Goal: Task Accomplishment & Management: Complete application form

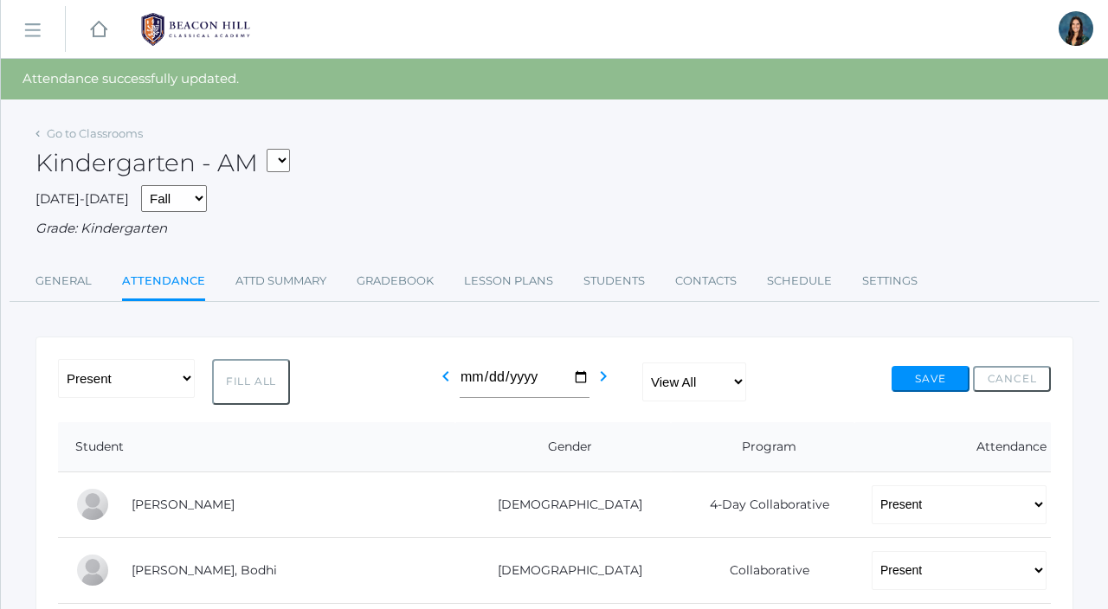
click at [288, 164] on select "*KIND - Kindergarten AM *KIND - Kindergarten PM" at bounding box center [278, 160] width 23 height 23
select select "2131"
click at [272, 149] on select "*KIND - Kindergarten AM *KIND - Kindergarten PM" at bounding box center [278, 160] width 23 height 23
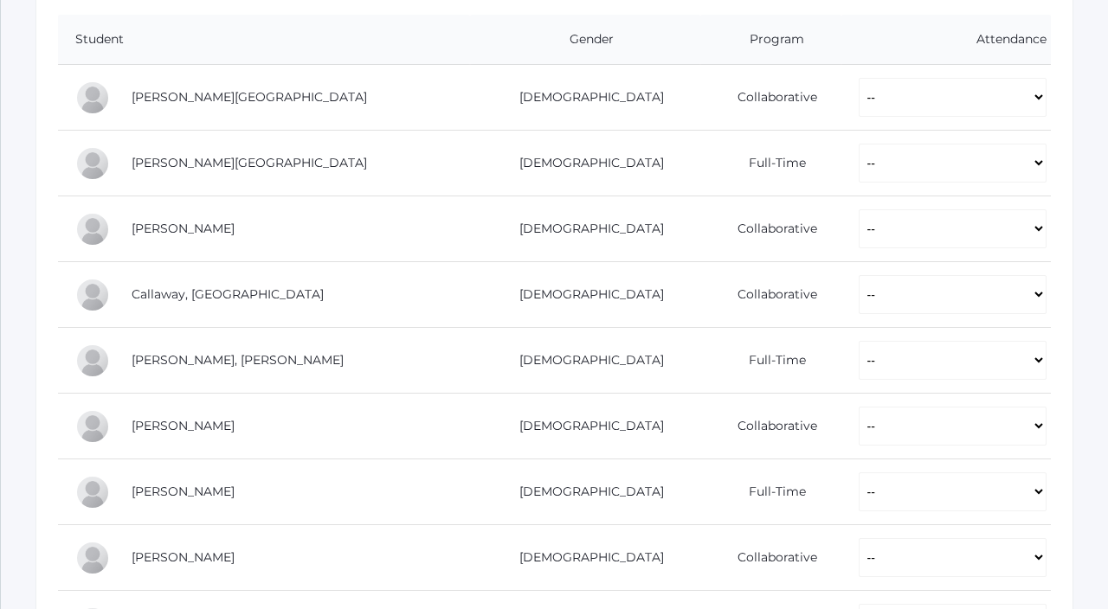
scroll to position [370, 0]
click at [862, 93] on select "-- Present Present-At-Home Tardy Excused Tardy Unexcused Absent Excused Absent …" at bounding box center [953, 94] width 188 height 39
select select "P"
click at [859, 75] on select "-- Present Present-At-Home Tardy Excused Tardy Unexcused Absent Excused Absent …" at bounding box center [953, 94] width 188 height 39
click at [859, 169] on select "-- Present Present-At-Home Tardy Excused Tardy Unexcused Absent Excused Absent …" at bounding box center [953, 160] width 188 height 39
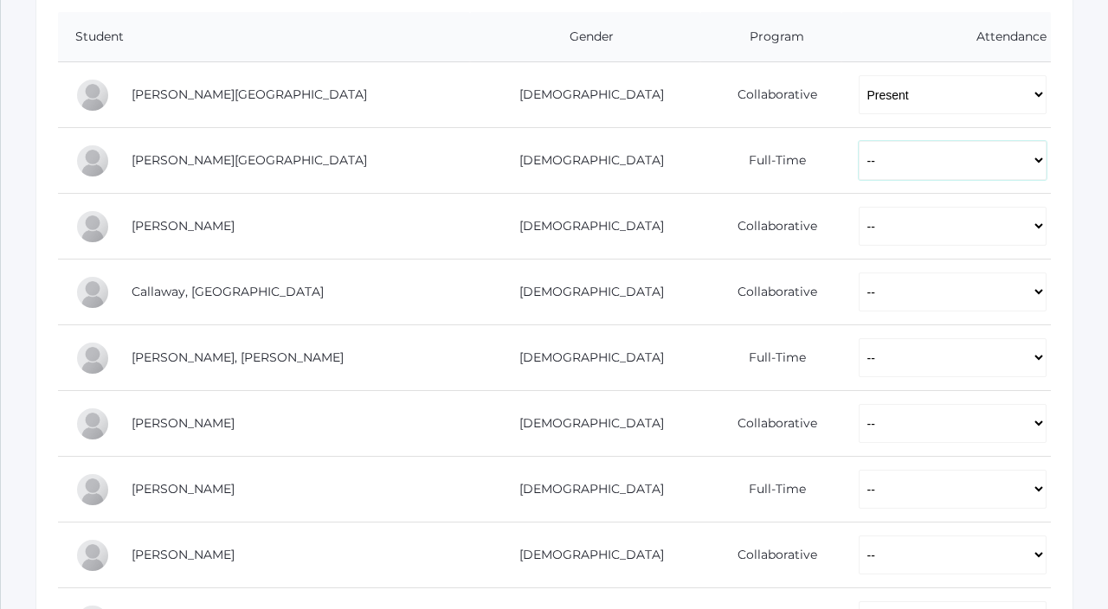
select select "P"
click at [859, 141] on select "-- Present Present-At-Home Tardy Excused Tardy Unexcused Absent Excused Absent …" at bounding box center [953, 160] width 188 height 39
click at [859, 226] on select "-- Present Present-At-Home Tardy Excused Tardy Unexcused Absent Excused Absent …" at bounding box center [953, 226] width 188 height 39
select select "P"
click at [859, 207] on select "-- Present Present-At-Home Tardy Excused Tardy Unexcused Absent Excused Absent …" at bounding box center [953, 226] width 188 height 39
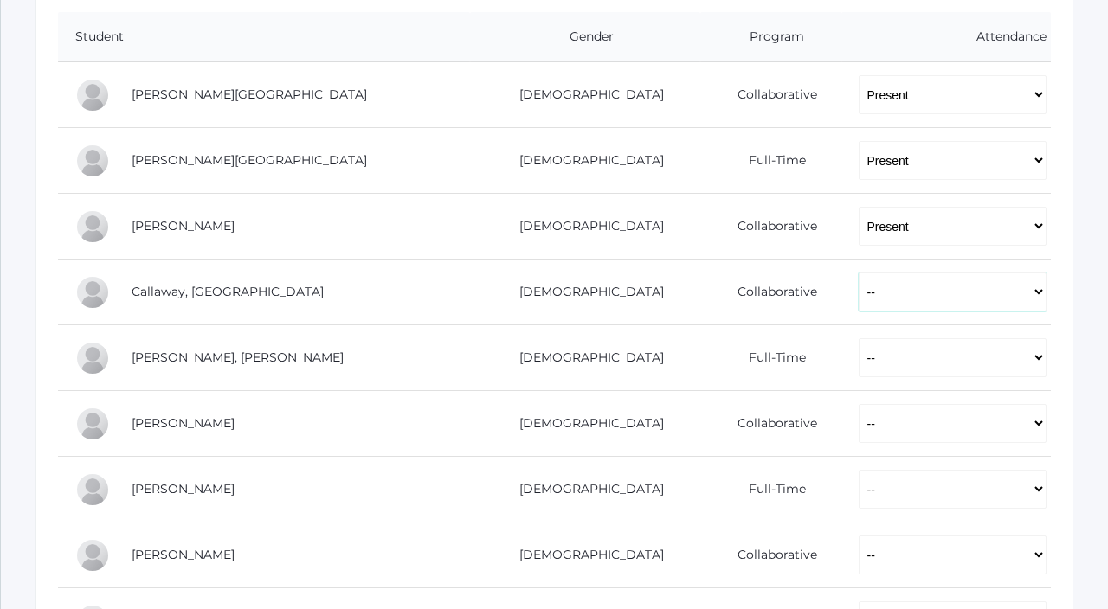
click at [859, 281] on select "-- Present Present-At-Home Tardy Excused Tardy Unexcused Absent Excused Absent …" at bounding box center [953, 292] width 188 height 39
select select "P"
click at [859, 273] on select "-- Present Present-At-Home Tardy Excused Tardy Unexcused Absent Excused Absent …" at bounding box center [953, 292] width 188 height 39
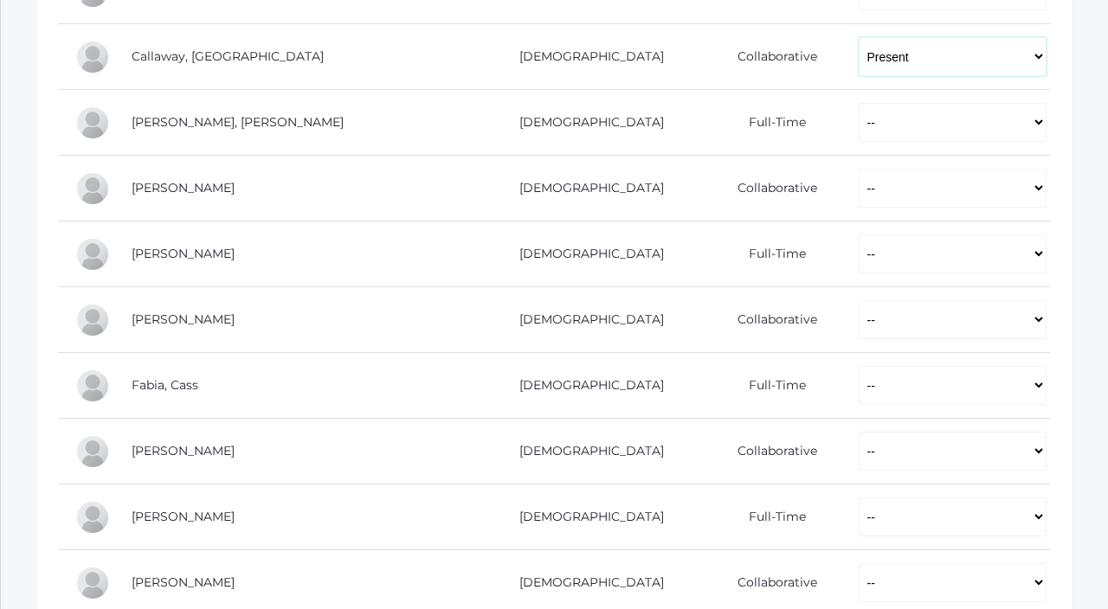
scroll to position [622, 0]
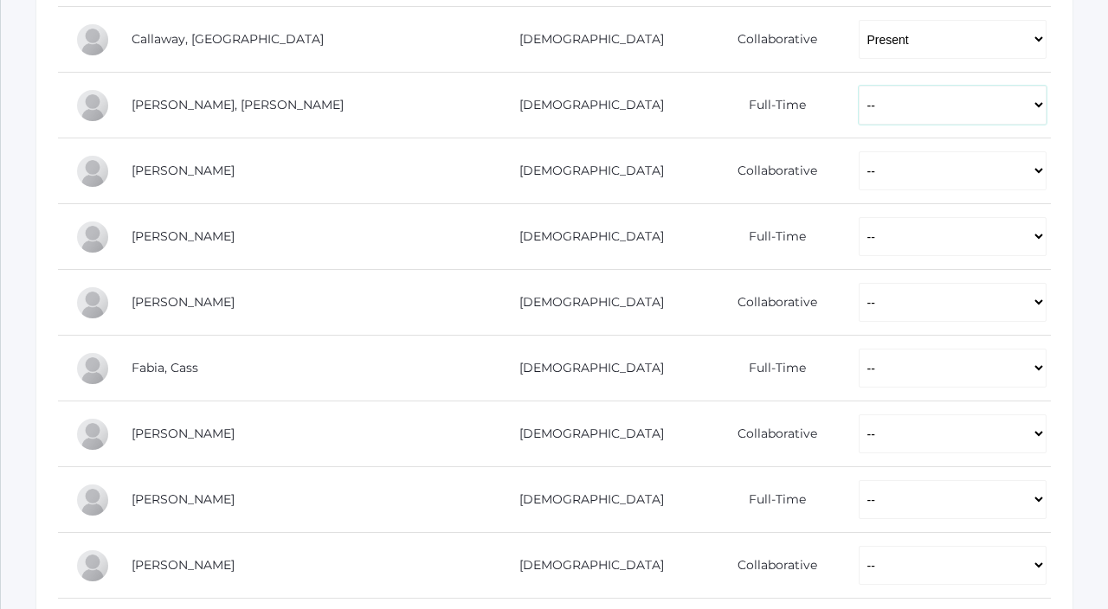
click at [859, 113] on select "-- Present Present-At-Home Tardy Excused Tardy Unexcused Absent Excused Absent …" at bounding box center [953, 105] width 188 height 39
select select "P"
click at [859, 86] on select "-- Present Present-At-Home Tardy Excused Tardy Unexcused Absent Excused Absent …" at bounding box center [953, 105] width 188 height 39
click at [859, 167] on select "-- Present Present-At-Home Tardy Excused Tardy Unexcused Absent Excused Absent …" at bounding box center [953, 170] width 188 height 39
select select "P"
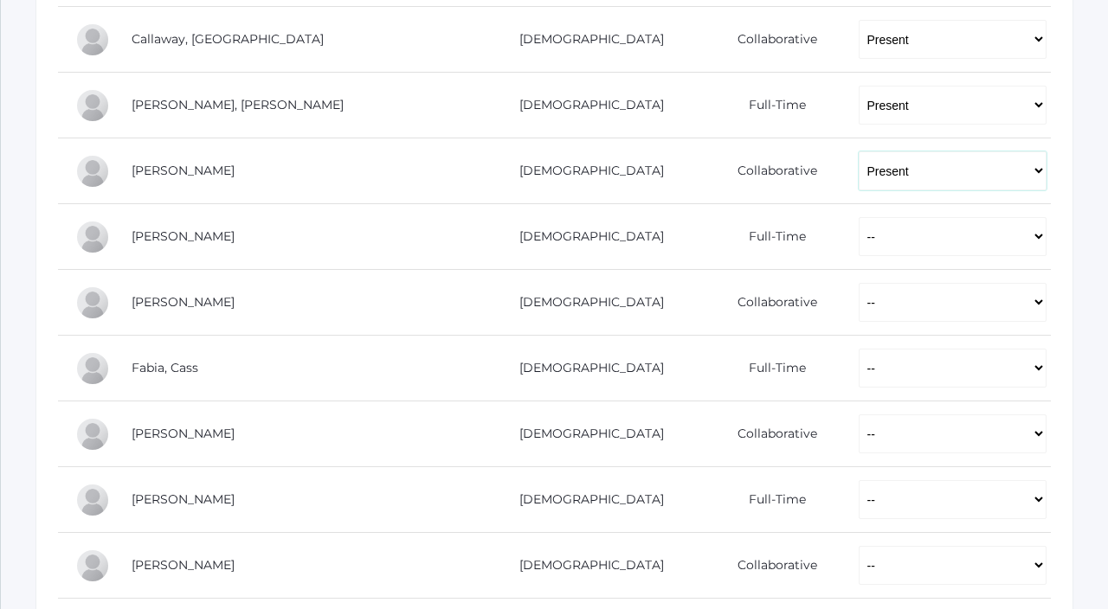
click at [859, 151] on select "-- Present Present-At-Home Tardy Excused Tardy Unexcused Absent Excused Absent …" at bounding box center [953, 170] width 188 height 39
click at [859, 229] on select "-- Present Present-At-Home Tardy Excused Tardy Unexcused Absent Excused Absent …" at bounding box center [953, 236] width 188 height 39
select select "P"
click at [859, 217] on select "-- Present Present-At-Home Tardy Excused Tardy Unexcused Absent Excused Absent …" at bounding box center [953, 236] width 188 height 39
click at [859, 304] on select "-- Present Present-At-Home Tardy Excused Tardy Unexcused Absent Excused Absent …" at bounding box center [953, 302] width 188 height 39
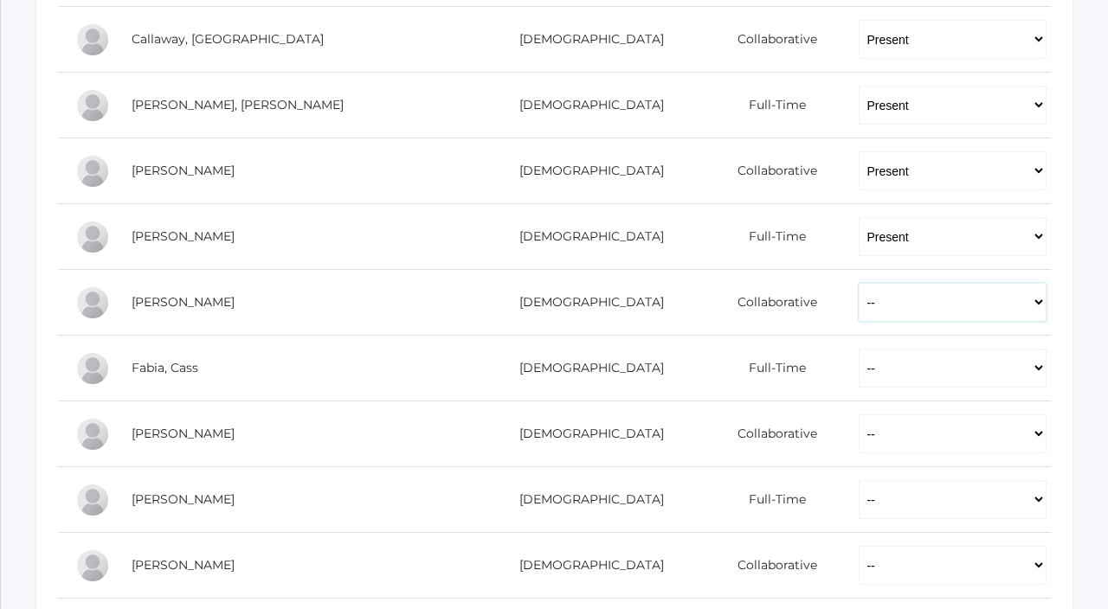
select select "P"
click at [859, 283] on select "-- Present Present-At-Home Tardy Excused Tardy Unexcused Absent Excused Absent …" at bounding box center [953, 302] width 188 height 39
click at [859, 376] on select "-- Present Present-At-Home Tardy Excused Tardy Unexcused Absent Excused Absent …" at bounding box center [953, 368] width 188 height 39
select select "P"
click at [859, 349] on select "-- Present Present-At-Home Tardy Excused Tardy Unexcused Absent Excused Absent …" at bounding box center [953, 368] width 188 height 39
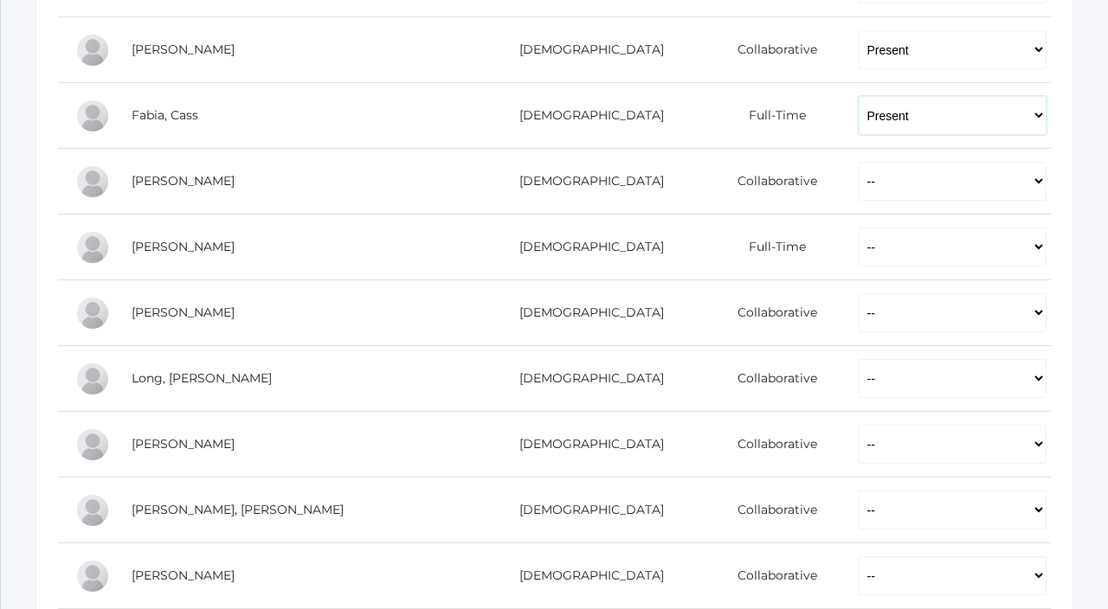
scroll to position [892, 0]
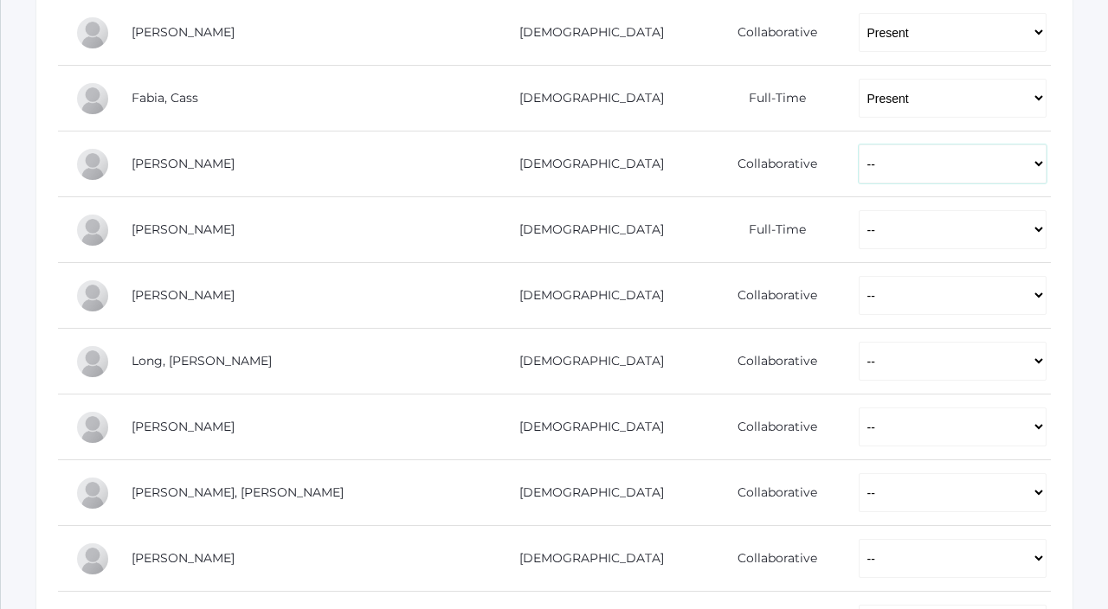
click at [859, 162] on select "-- Present Present-At-Home Tardy Excused Tardy Unexcused Absent Excused Absent …" at bounding box center [953, 164] width 188 height 39
select select "P"
click at [859, 145] on select "-- Present Present-At-Home Tardy Excused Tardy Unexcused Absent Excused Absent …" at bounding box center [953, 164] width 188 height 39
click at [859, 217] on select "-- Present Present-At-Home Tardy Excused Tardy Unexcused Absent Excused Absent …" at bounding box center [953, 229] width 188 height 39
select select "P"
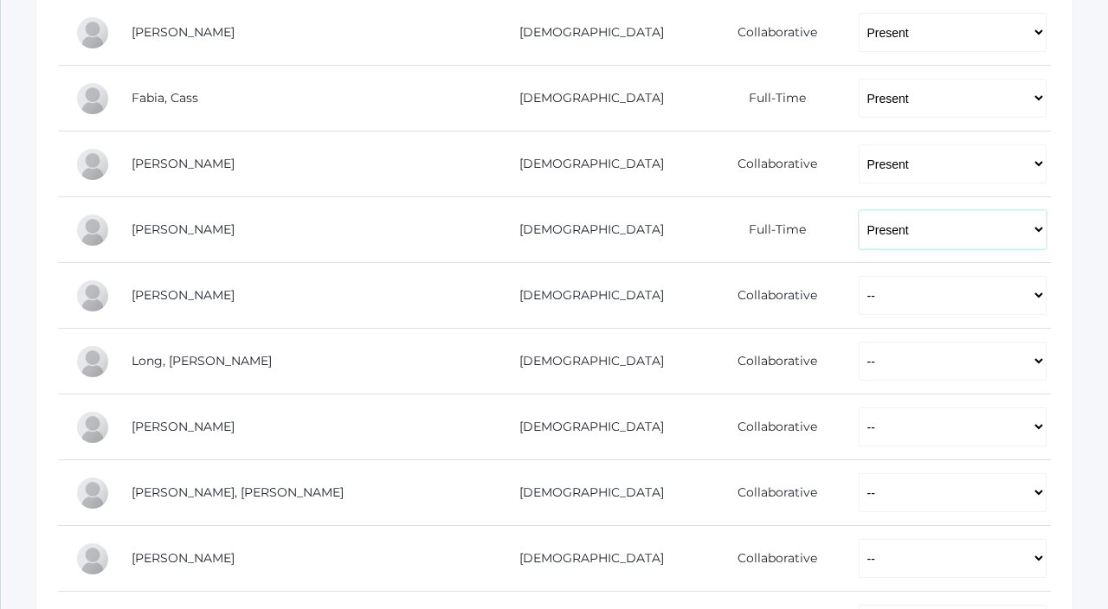
click at [859, 210] on select "-- Present Present-At-Home Tardy Excused Tardy Unexcused Absent Excused Absent …" at bounding box center [953, 229] width 188 height 39
click at [859, 295] on select "-- Present Present-At-Home Tardy Excused Tardy Unexcused Absent Excused Absent …" at bounding box center [953, 295] width 188 height 39
select select "P"
click at [859, 276] on select "-- Present Present-At-Home Tardy Excused Tardy Unexcused Absent Excused Absent …" at bounding box center [953, 295] width 188 height 39
click at [859, 363] on select "-- Present Present-At-Home Tardy Excused Tardy Unexcused Absent Excused Absent …" at bounding box center [953, 361] width 188 height 39
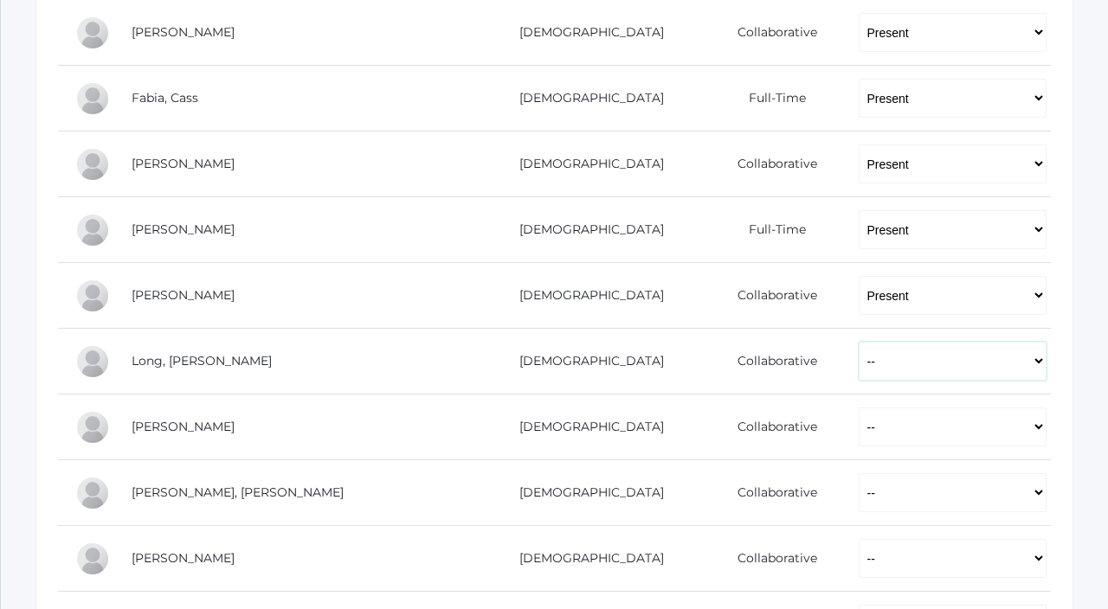
select select "P"
click at [859, 342] on select "-- Present Present-At-Home Tardy Excused Tardy Unexcused Absent Excused Absent …" at bounding box center [953, 361] width 188 height 39
click at [859, 414] on select "-- Present Present-At-Home Tardy Excused Tardy Unexcused Absent Excused Absent …" at bounding box center [953, 427] width 188 height 39
select select "P"
click at [859, 408] on select "-- Present Present-At-Home Tardy Excused Tardy Unexcused Absent Excused Absent …" at bounding box center [953, 427] width 188 height 39
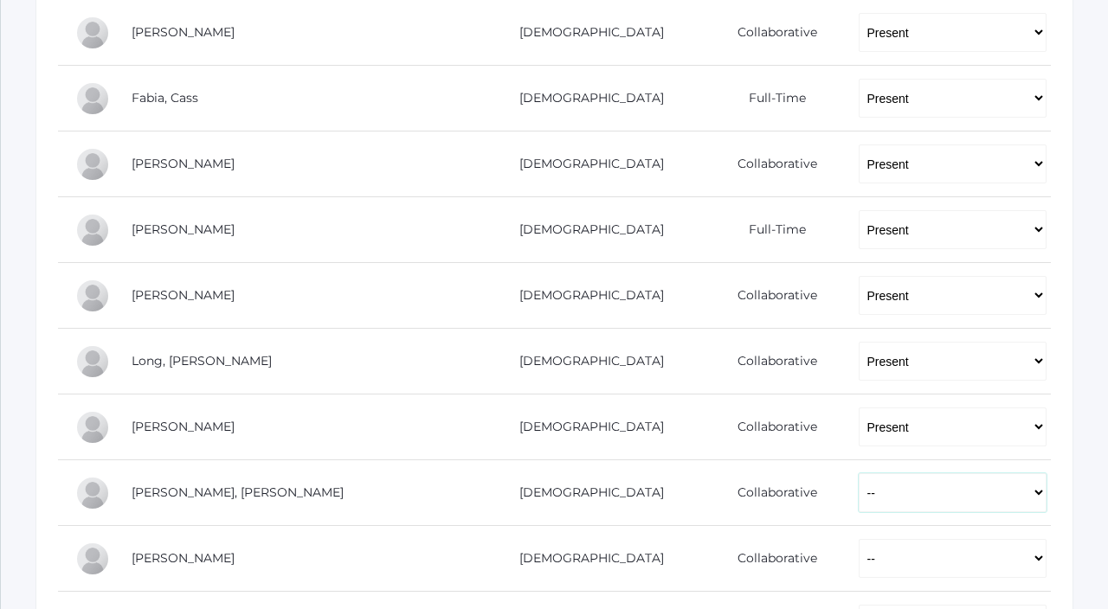
click at [859, 512] on select "-- Present Present-At-Home Tardy Excused Tardy Unexcused Absent Excused Absent …" at bounding box center [953, 492] width 188 height 39
select select "P"
click at [859, 473] on select "-- Present Present-At-Home Tardy Excused Tardy Unexcused Absent Excused Absent …" at bounding box center [953, 492] width 188 height 39
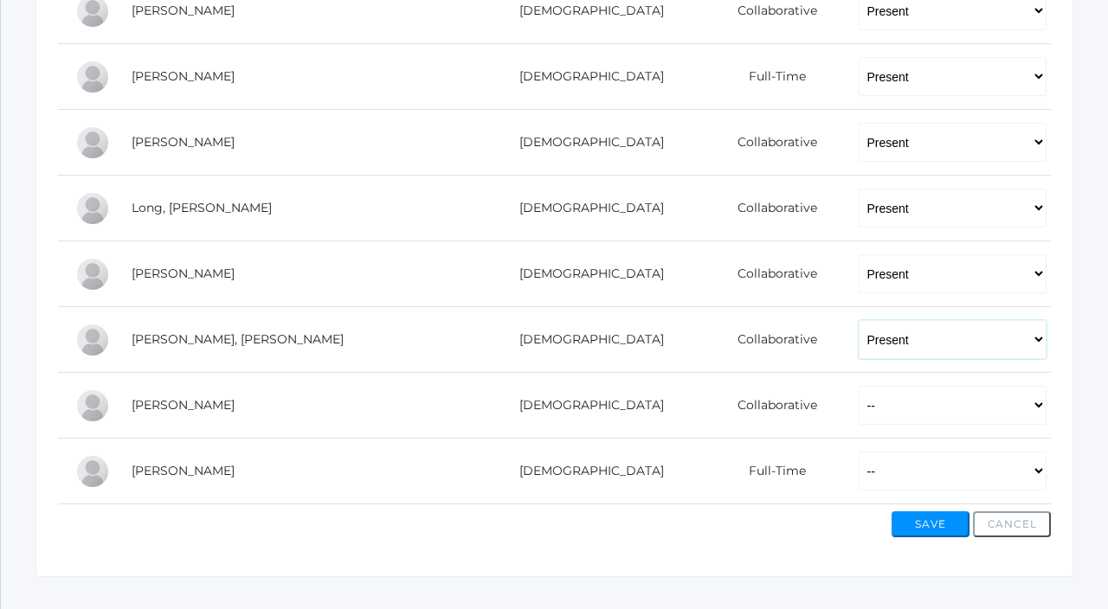
scroll to position [1049, 0]
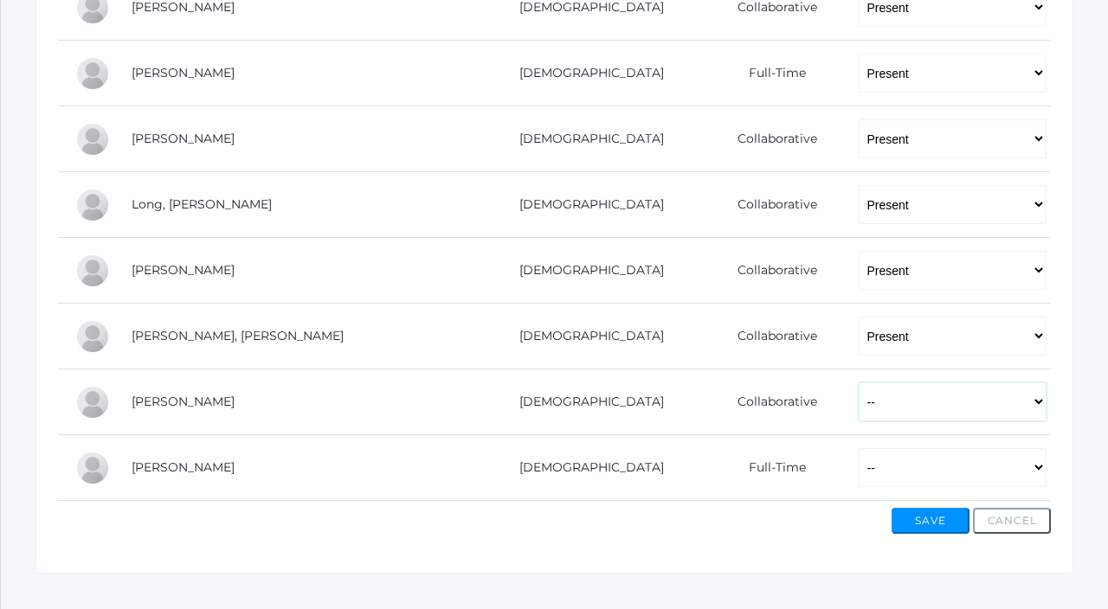
click at [859, 399] on select "-- Present Present-At-Home Tardy Excused Tardy Unexcused Absent Excused Absent …" at bounding box center [953, 402] width 188 height 39
select select "P"
click at [859, 383] on select "-- Present Present-At-Home Tardy Excused Tardy Unexcused Absent Excused Absent …" at bounding box center [953, 402] width 188 height 39
click at [859, 464] on select "-- Present Present-At-Home Tardy Excused Tardy Unexcused Absent Excused Absent …" at bounding box center [953, 467] width 188 height 39
select select "P"
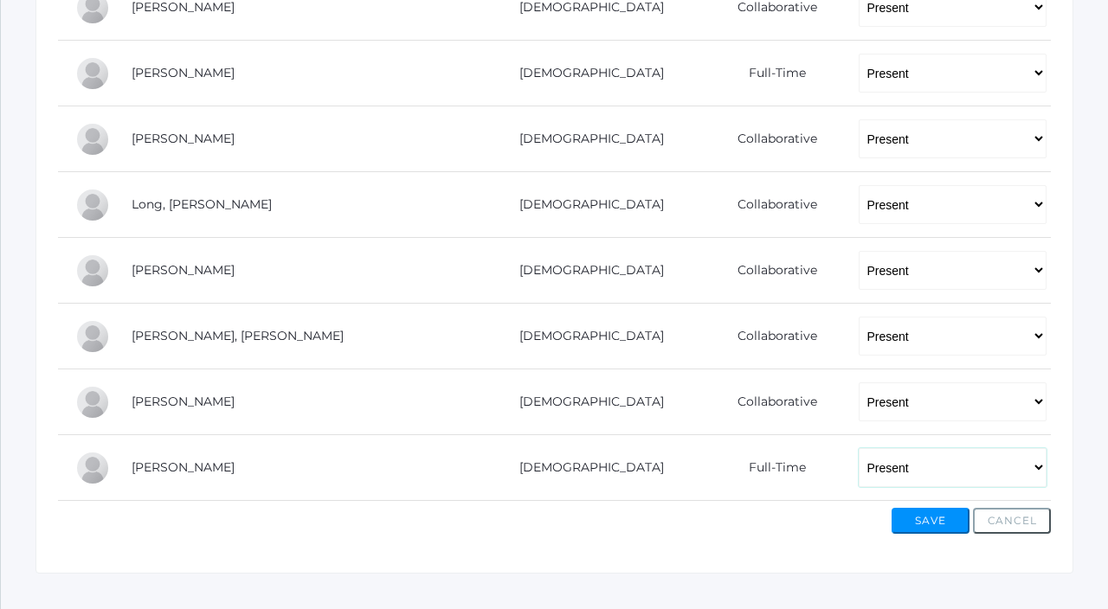
click at [859, 448] on select "-- Present Present-At-Home Tardy Excused Tardy Unexcused Absent Excused Absent …" at bounding box center [953, 467] width 188 height 39
click at [917, 529] on button "Save" at bounding box center [931, 521] width 78 height 26
